Goal: Find contact information: Find contact information

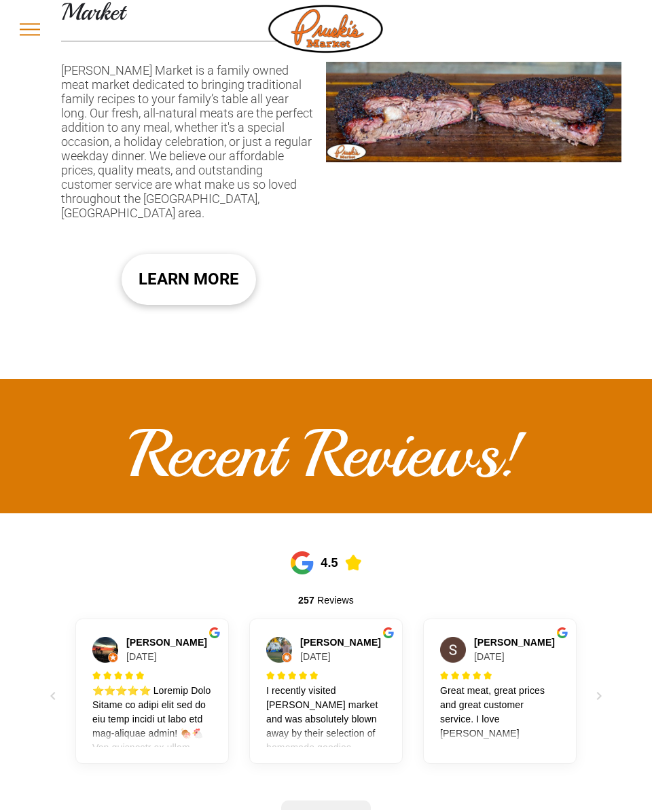
scroll to position [931, 0]
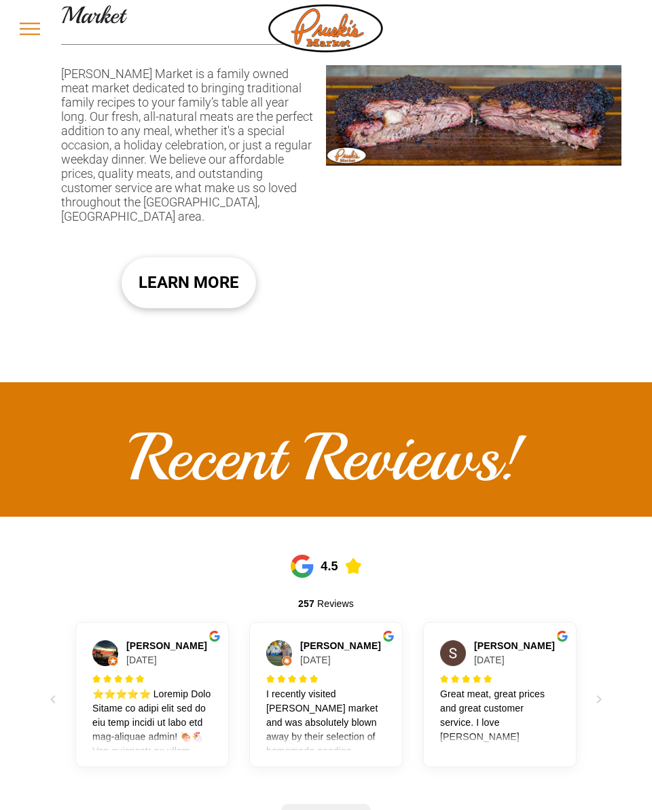
click at [200, 263] on span "LEARN MORE" at bounding box center [188, 283] width 100 height 41
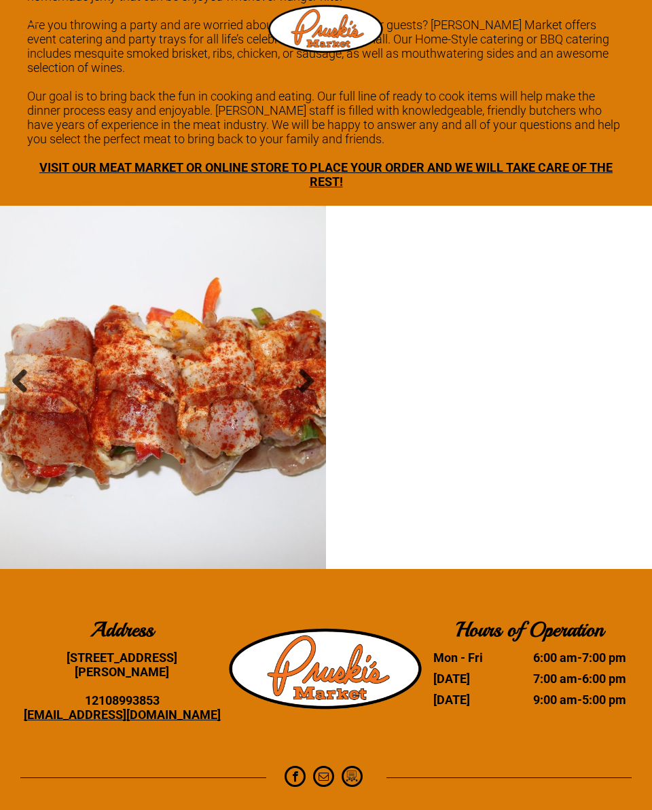
scroll to position [1971, 0]
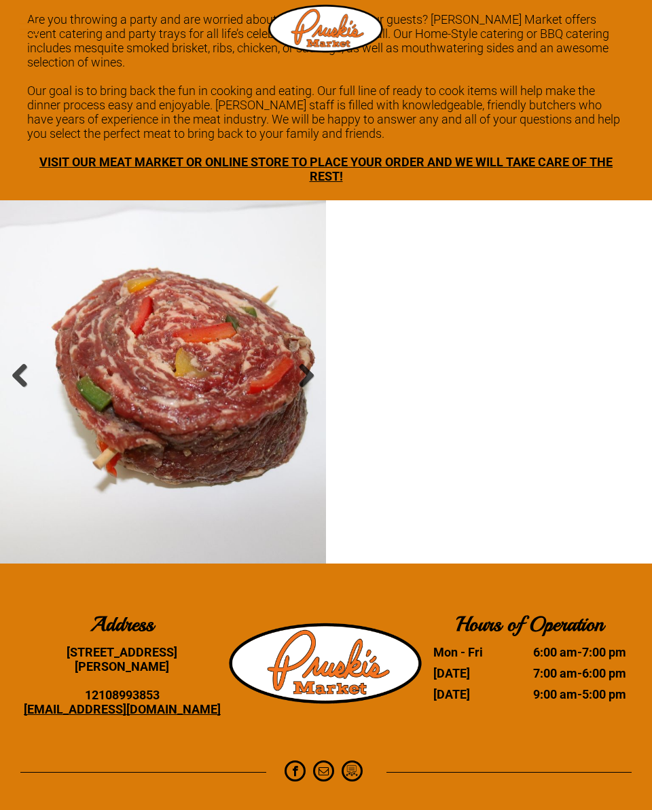
click at [236, 428] on li "Slide title Write your caption here Button" at bounding box center [163, 381] width 326 height 363
click at [231, 410] on li "Slide title Write your caption here Button" at bounding box center [163, 381] width 326 height 363
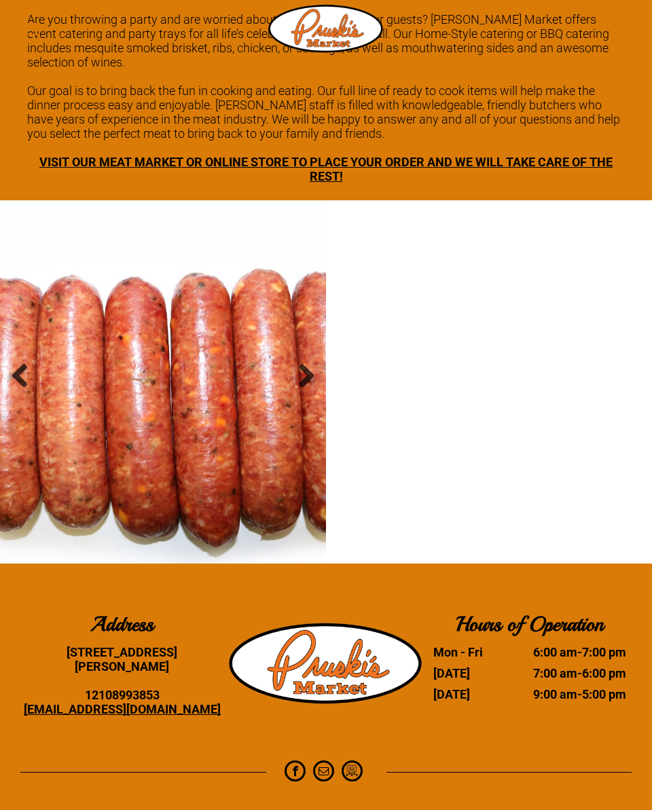
click at [358, 155] on span "VISIT OUR MEAT MARKET OR ONLINE STORE TO PLACE YOUR ORDER AND WE WILL TAKE CARE…" at bounding box center [325, 169] width 573 height 29
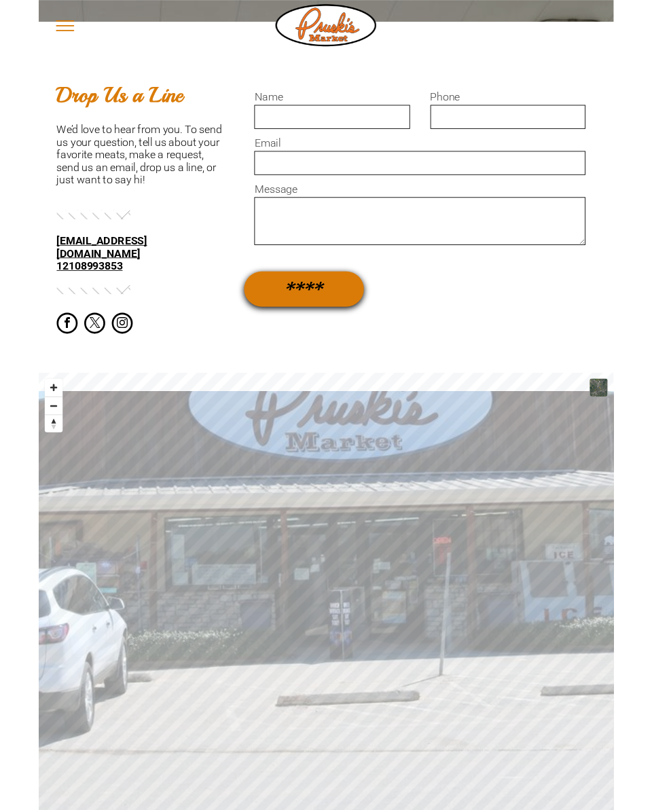
scroll to position [749, 0]
